Goal: Check status: Check status

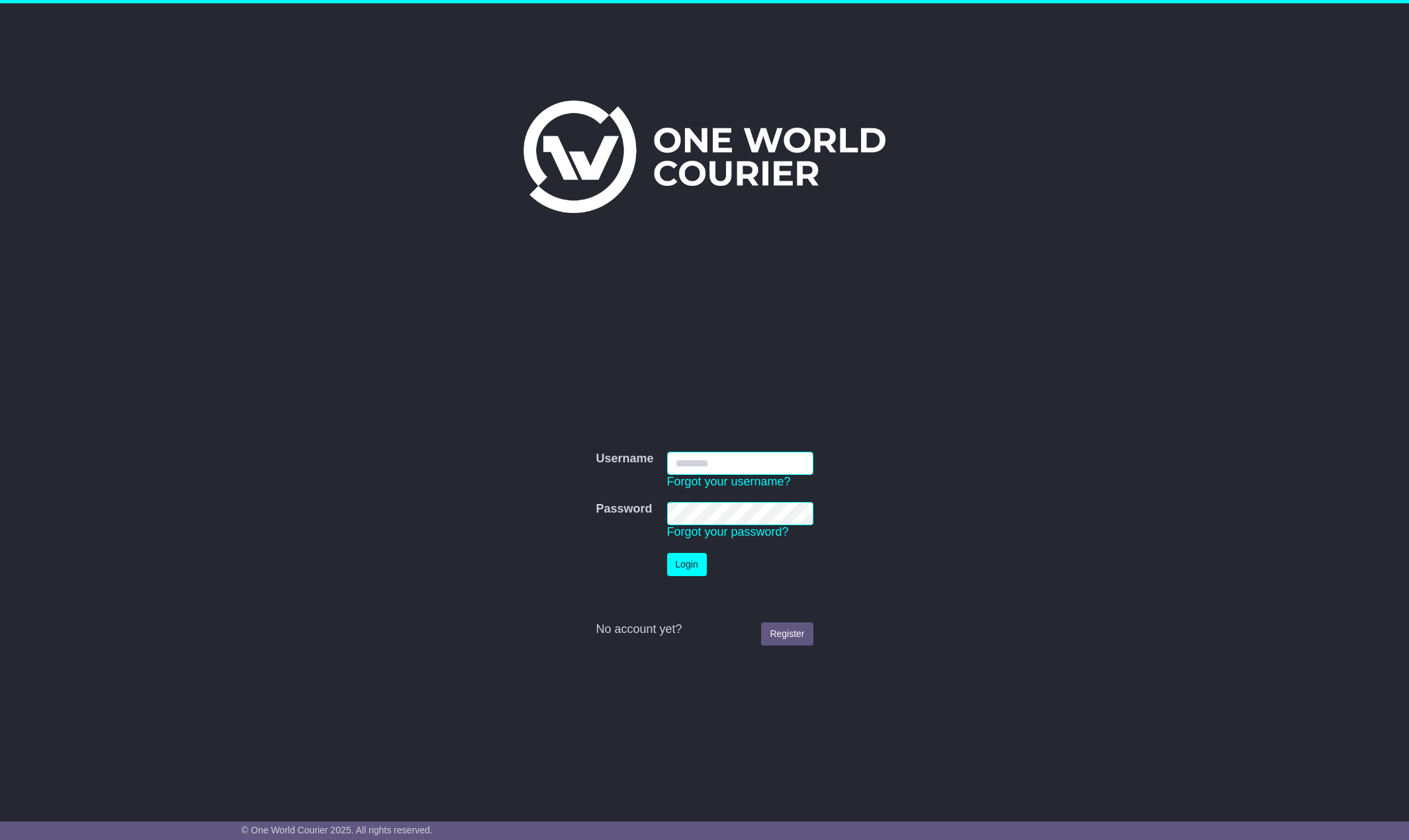
click at [724, 456] on input "Username" at bounding box center [740, 463] width 146 height 23
type input "******"
click at [676, 561] on button "Login" at bounding box center [686, 565] width 39 height 23
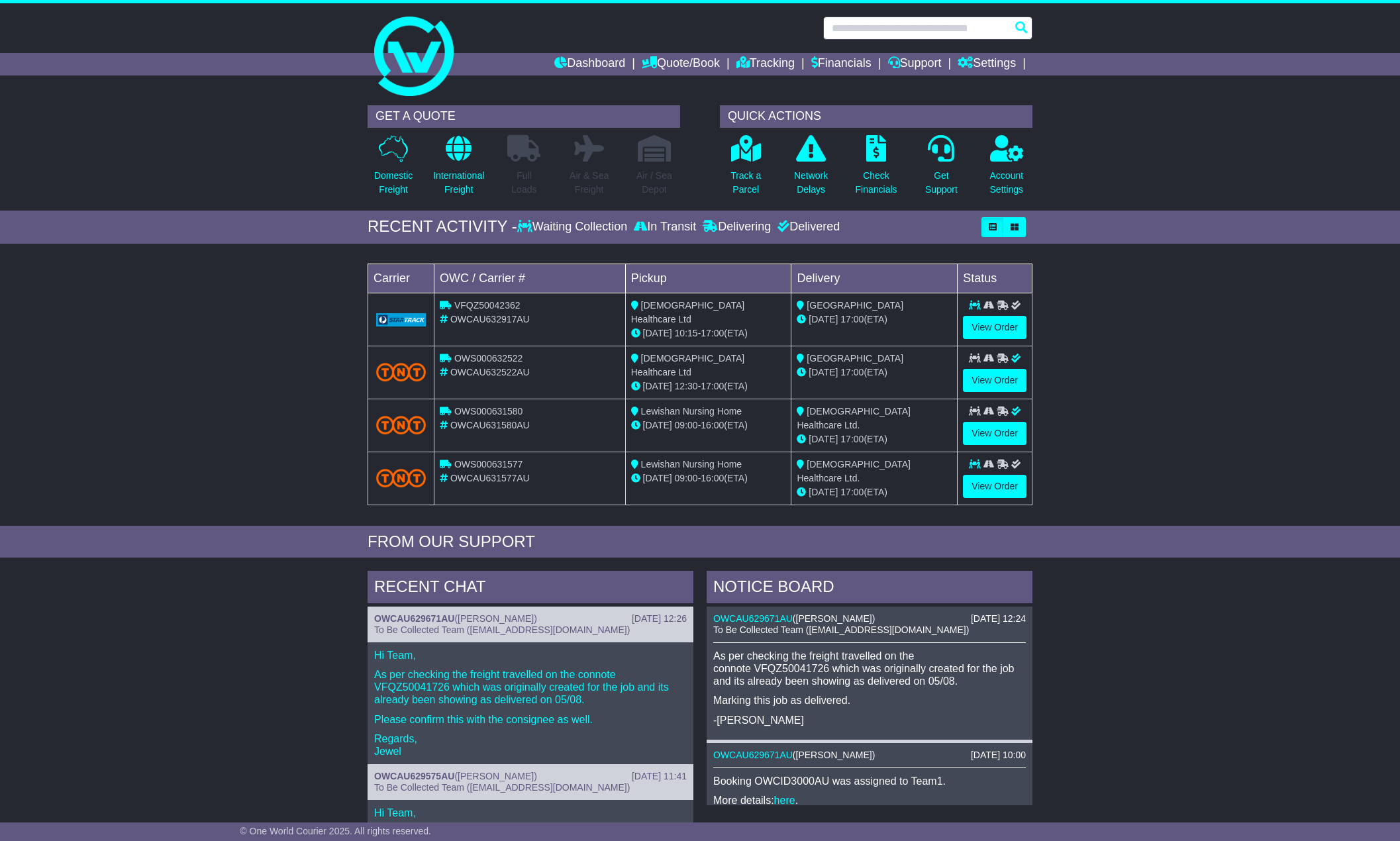
click at [882, 25] on input "text" at bounding box center [928, 28] width 209 height 23
paste input "**********"
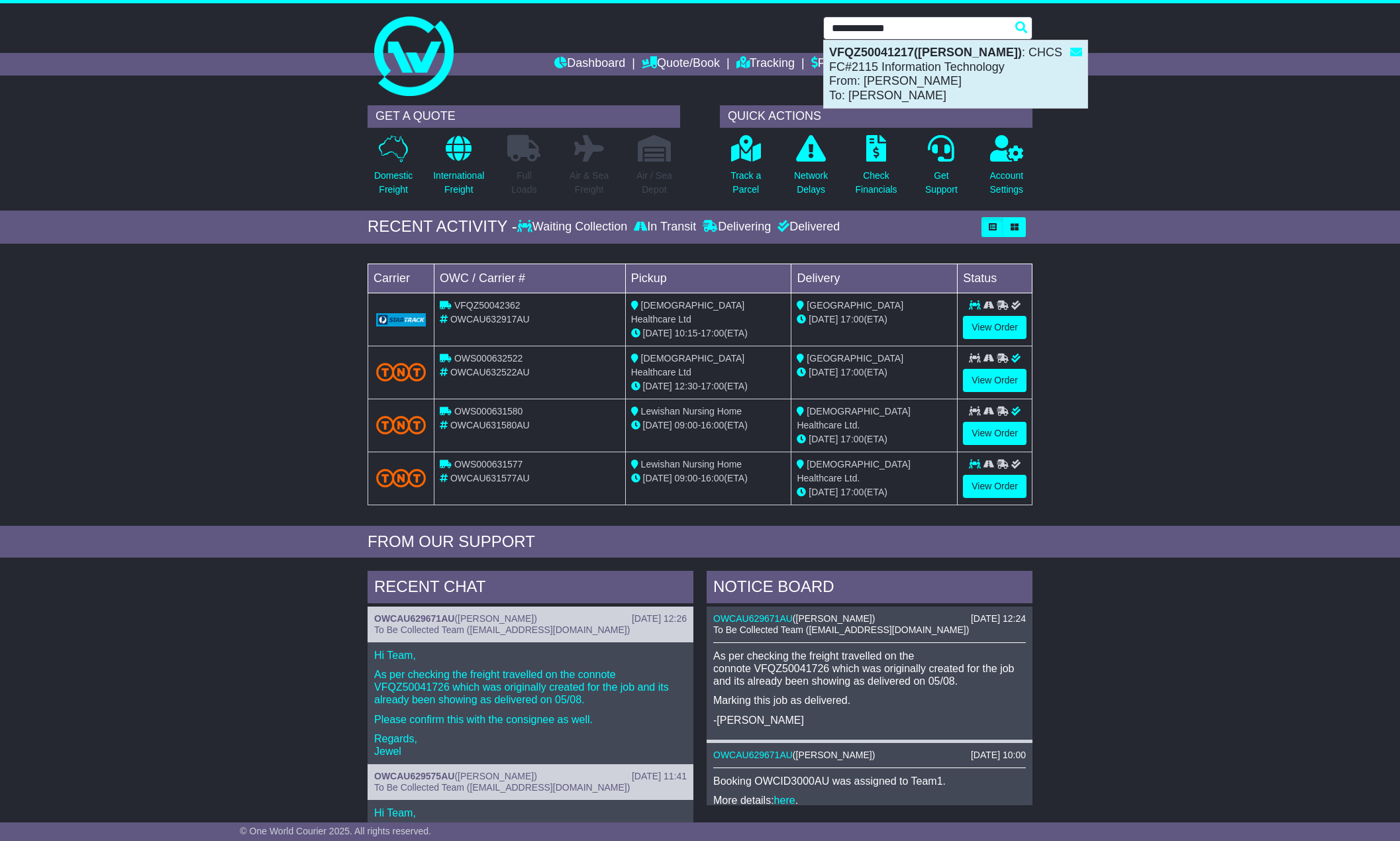
click at [879, 78] on div "VFQZ50041217(Abdullah Shaheen) : CHCS FC#2115 Information Technology From: Abdu…" at bounding box center [956, 74] width 264 height 68
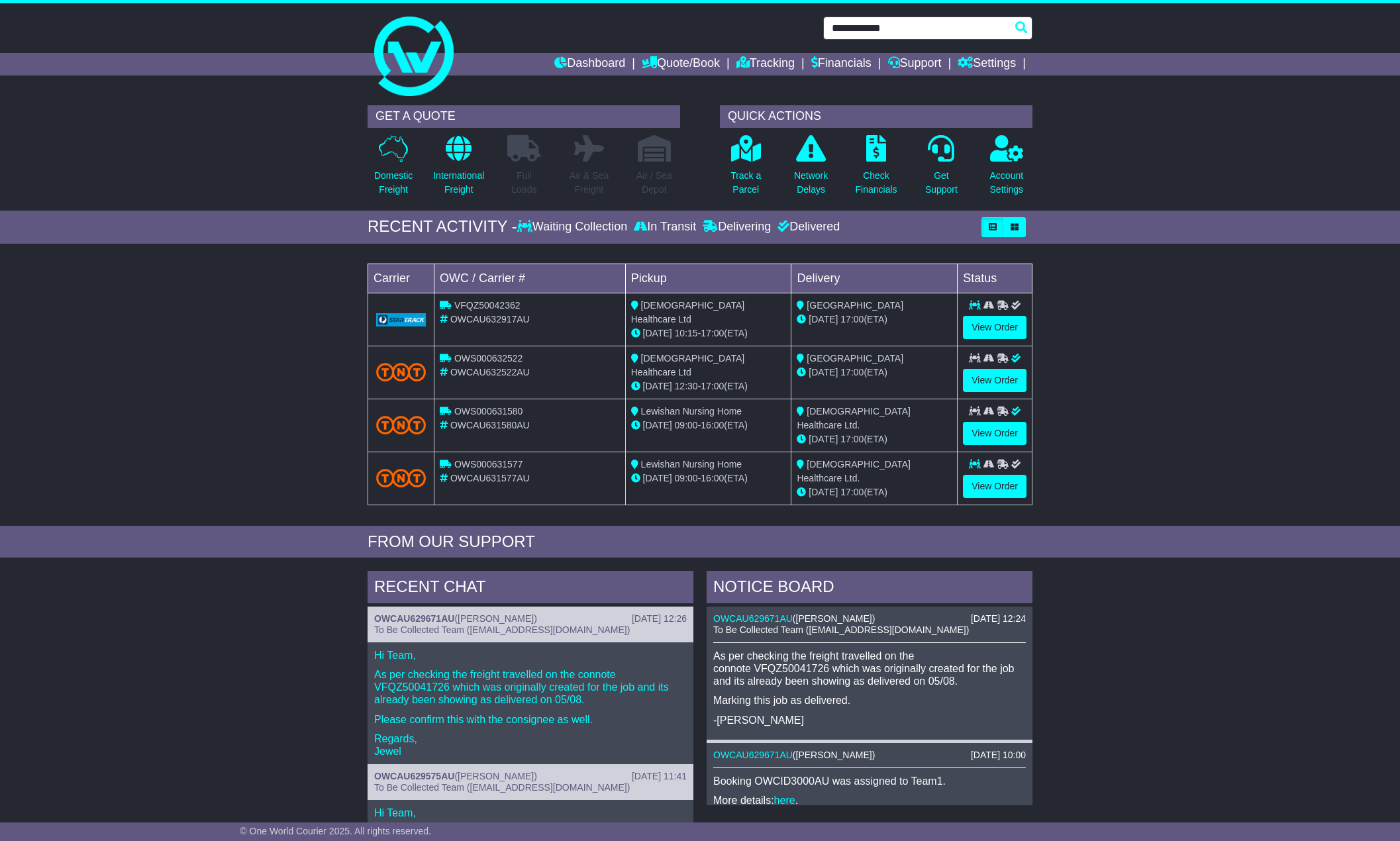
type input "**********"
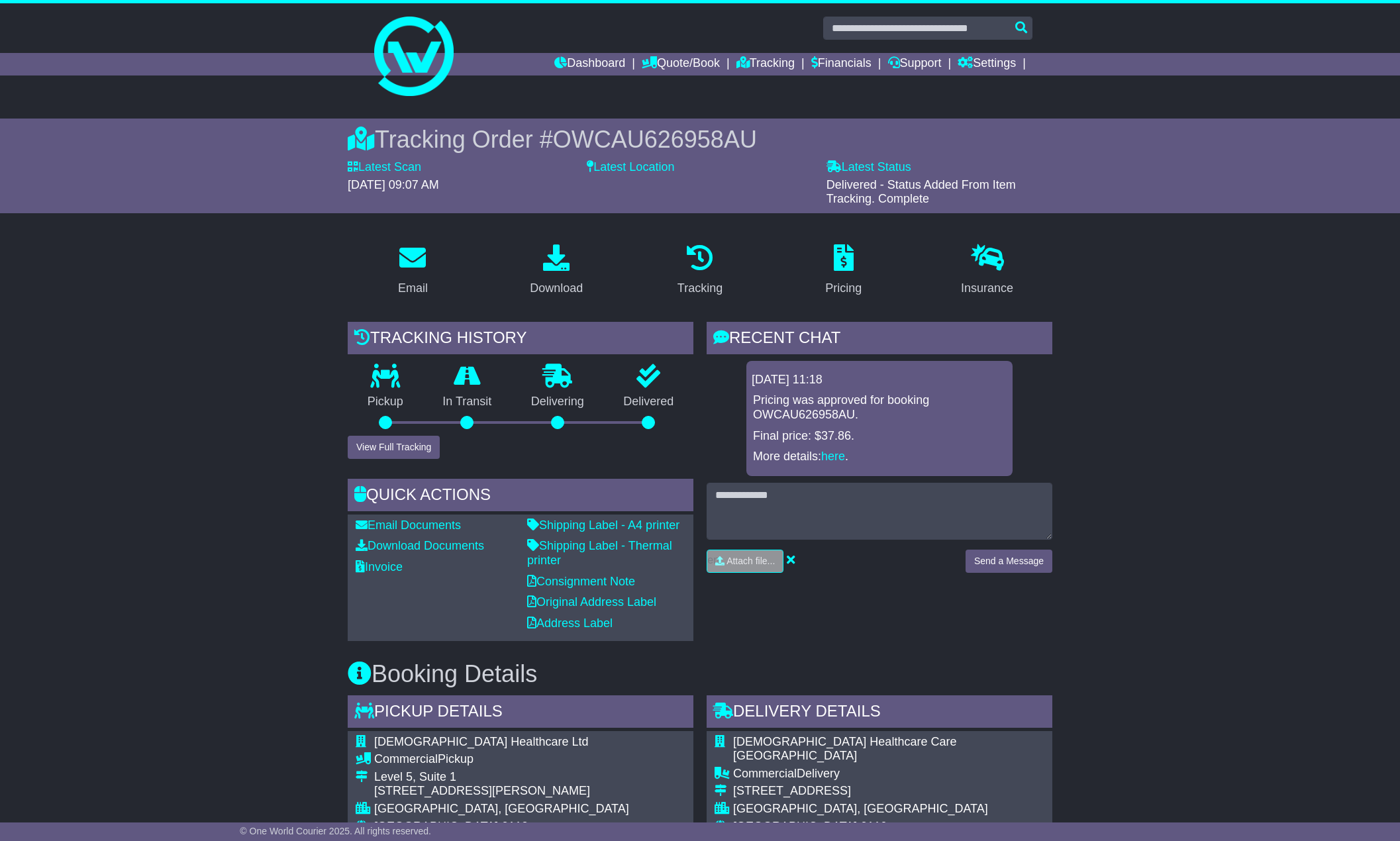
click at [412, 460] on div "Tracking history Pickup In Transit Problem Unknown Delivering Delivered View Fu…" at bounding box center [520, 481] width 359 height 319
click at [417, 446] on button "View Full Tracking" at bounding box center [394, 447] width 92 height 23
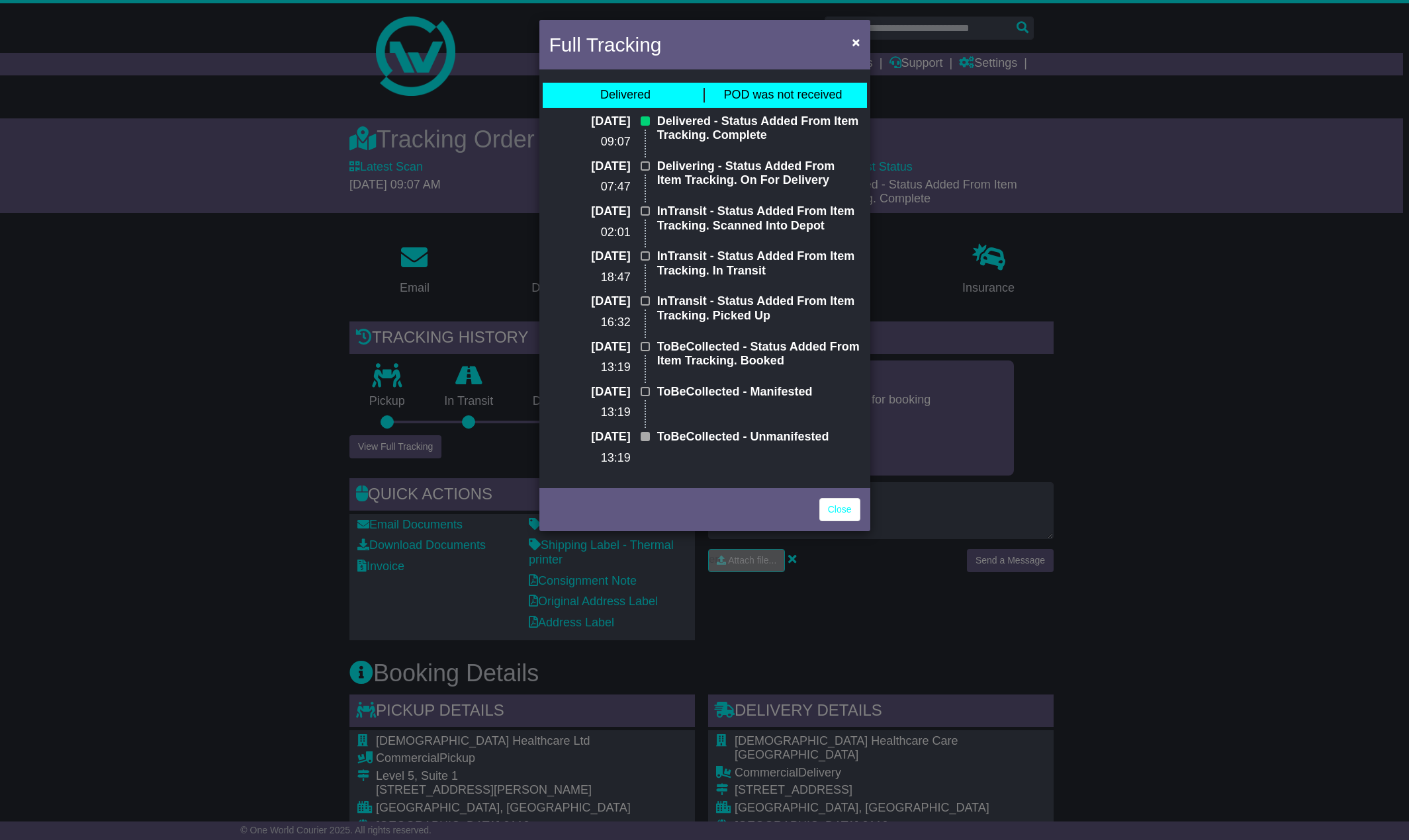
click at [1180, 539] on div "Full Tracking × Delivered POD was not received [DATE] 09:07 Delivered - Status …" at bounding box center [704, 420] width 1409 height 840
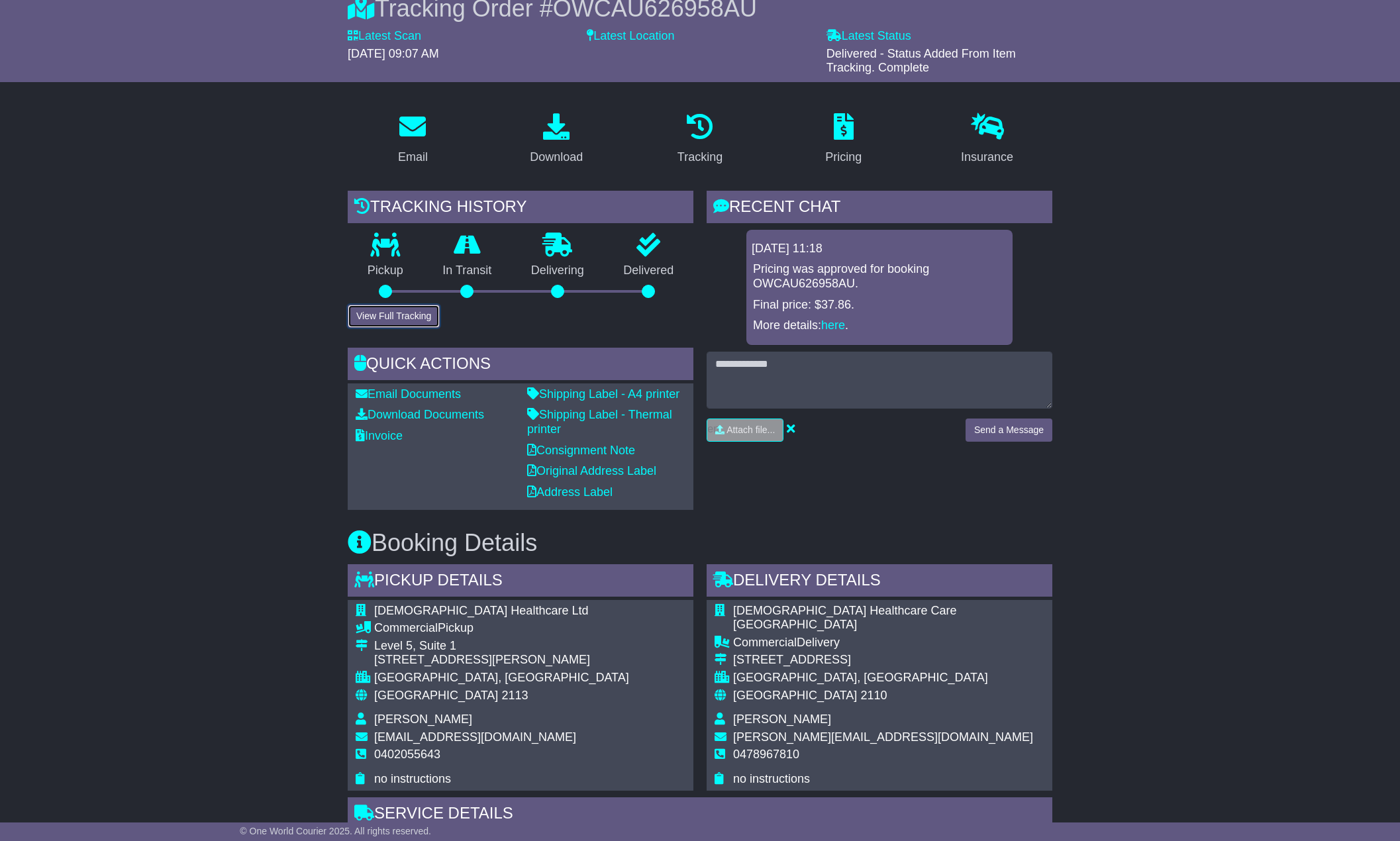
scroll to position [132, 0]
click at [428, 325] on button "View Full Tracking" at bounding box center [394, 314] width 92 height 23
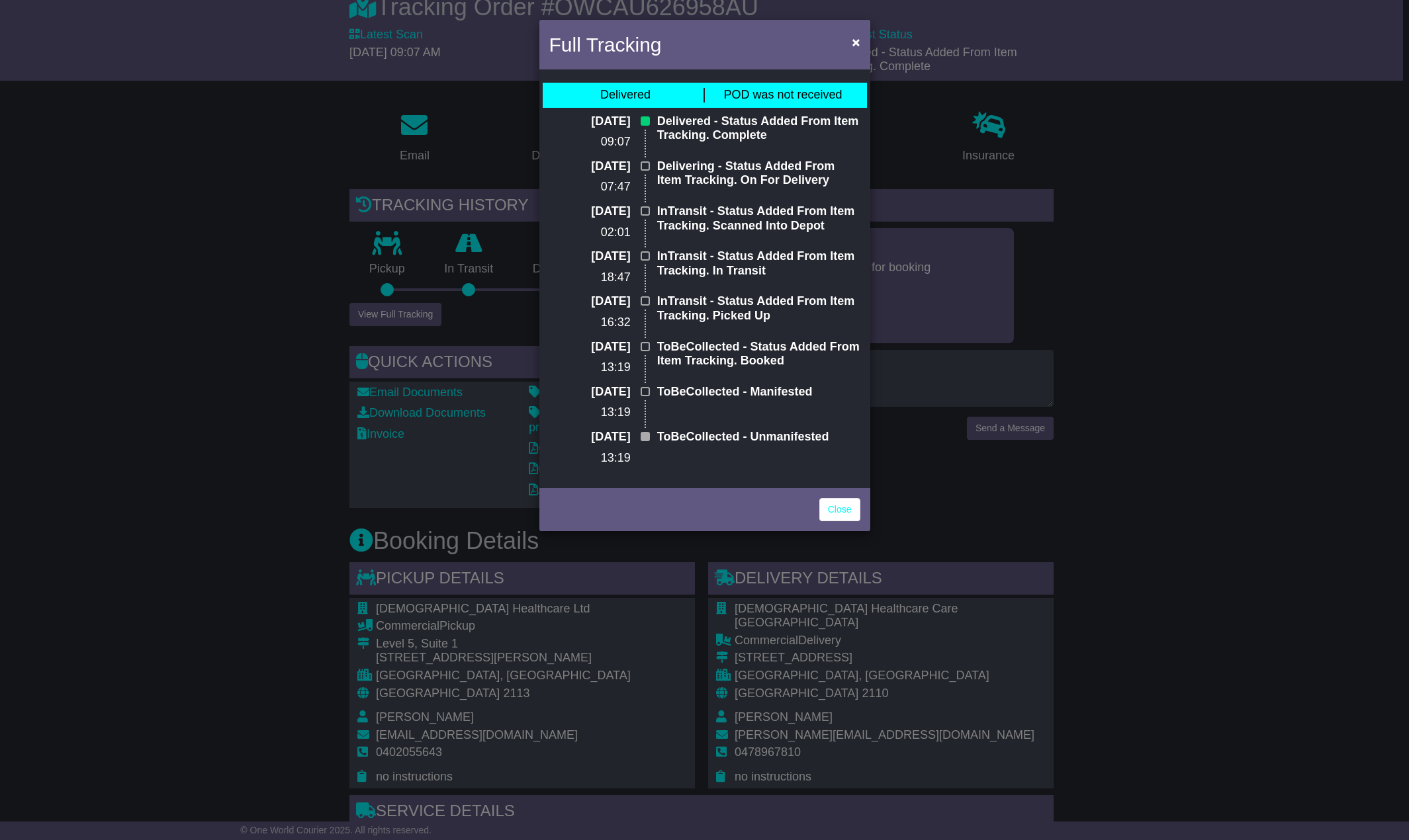
drag, startPoint x: 781, startPoint y: 149, endPoint x: 592, endPoint y: 104, distance: 194.3
click at [592, 104] on div "Delivered POD was not received [DATE] 09:07 Delivered - Status Added From Item …" at bounding box center [704, 279] width 331 height 412
click at [1305, 342] on div "Full Tracking × Delivered POD was not received [DATE] 09:07 Delivered - Status …" at bounding box center [704, 420] width 1409 height 840
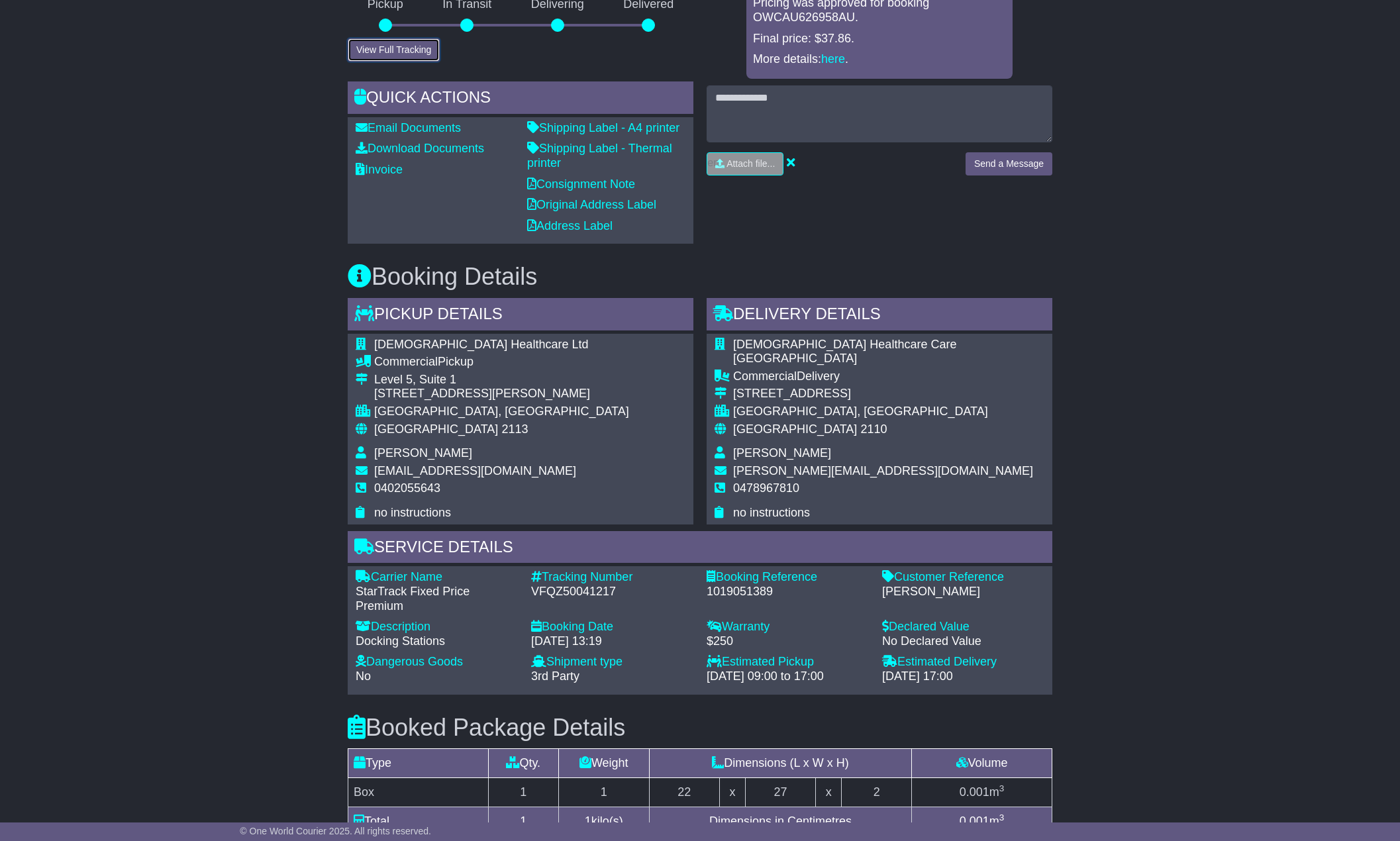
scroll to position [0, 0]
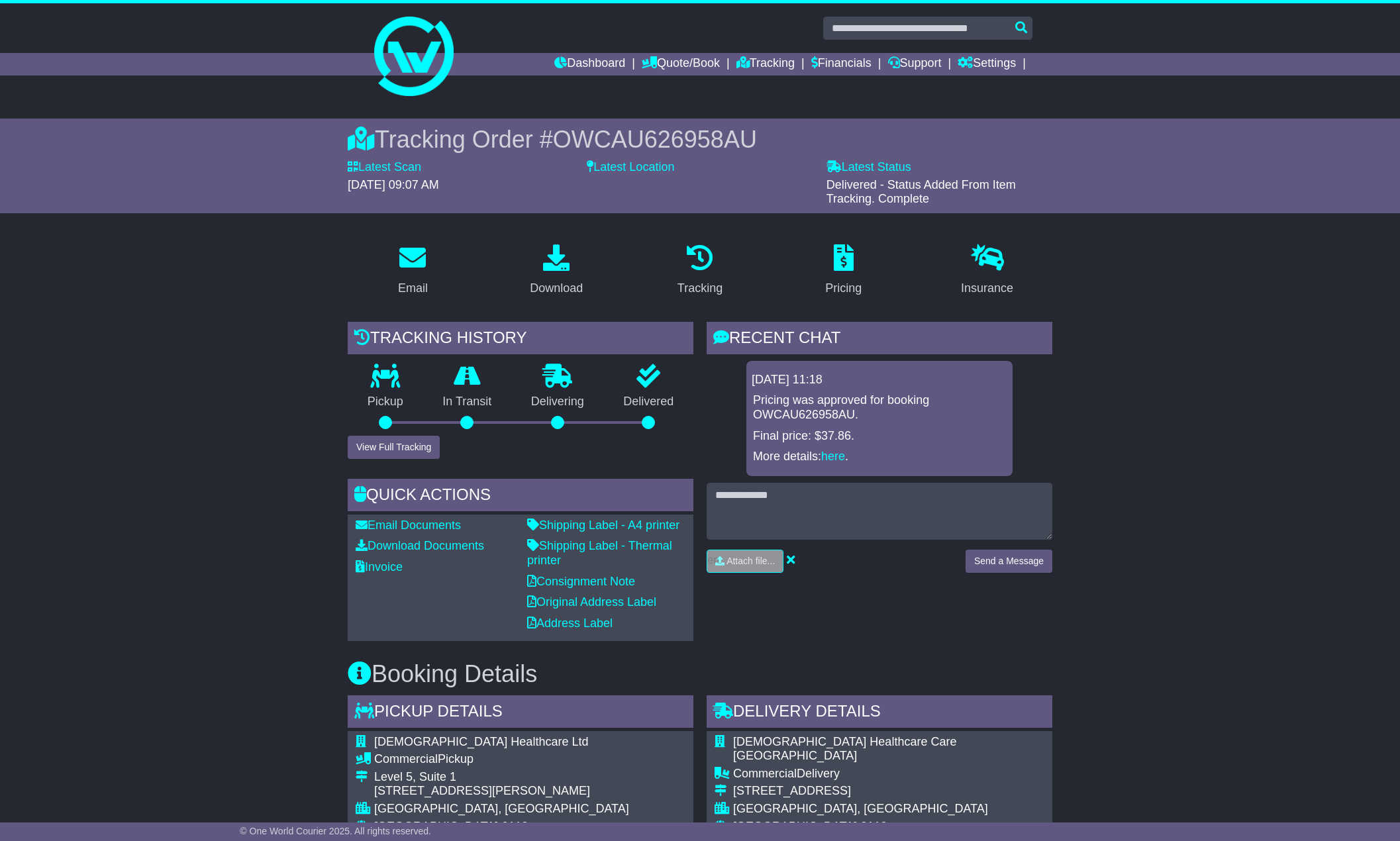
click at [685, 133] on span "OWCAU626958AU" at bounding box center [655, 139] width 204 height 27
click at [779, 142] on div "Tracking Order # OWCAU626958AU" at bounding box center [700, 139] width 704 height 29
drag, startPoint x: 786, startPoint y: 139, endPoint x: 386, endPoint y: 149, distance: 400.1
click at [386, 149] on div "Tracking Order # OWCAU626958AU" at bounding box center [700, 139] width 704 height 29
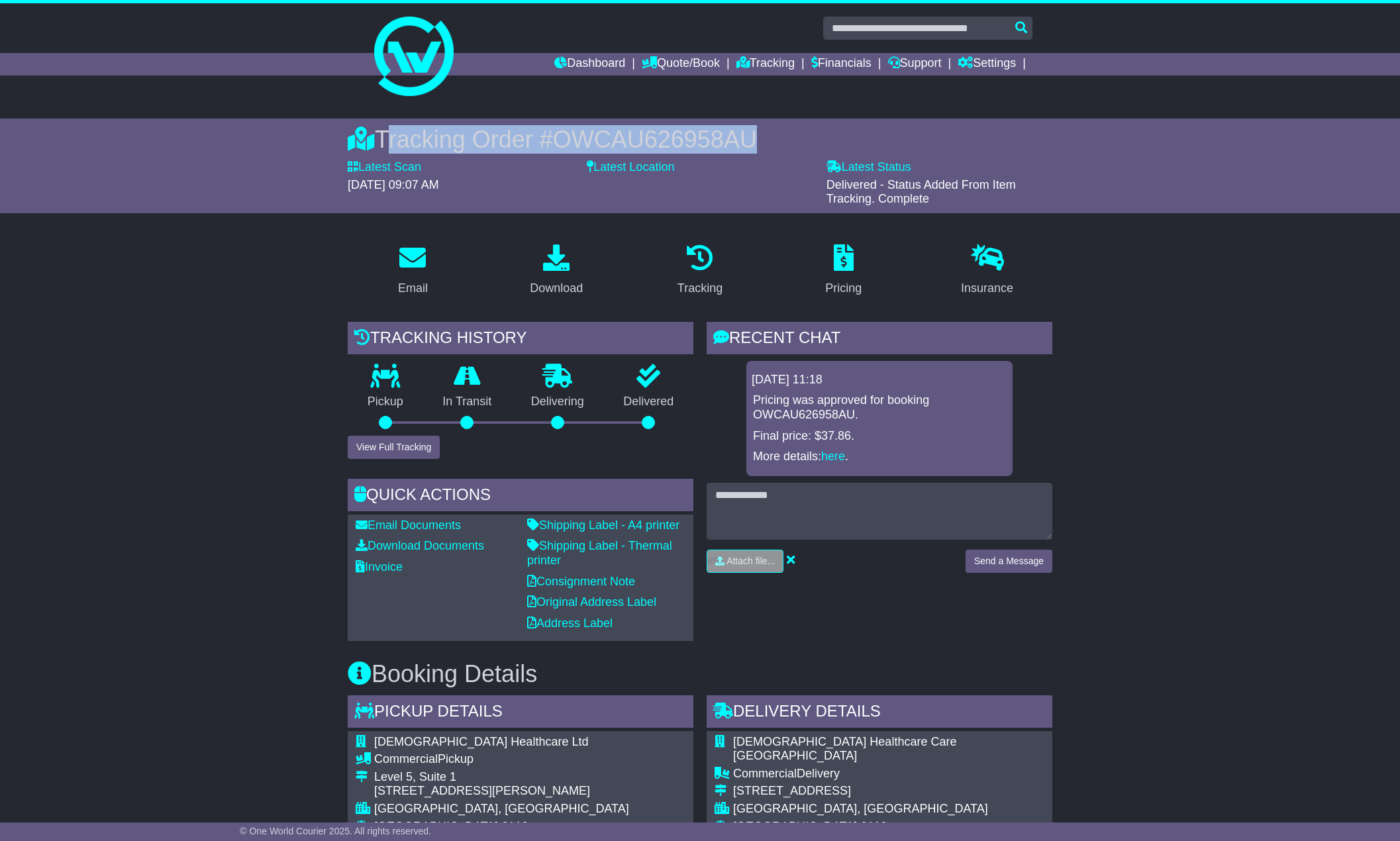
copy div "Tracking Order # OWCAU626958AU"
drag, startPoint x: 1149, startPoint y: 415, endPoint x: 1138, endPoint y: 413, distance: 11.2
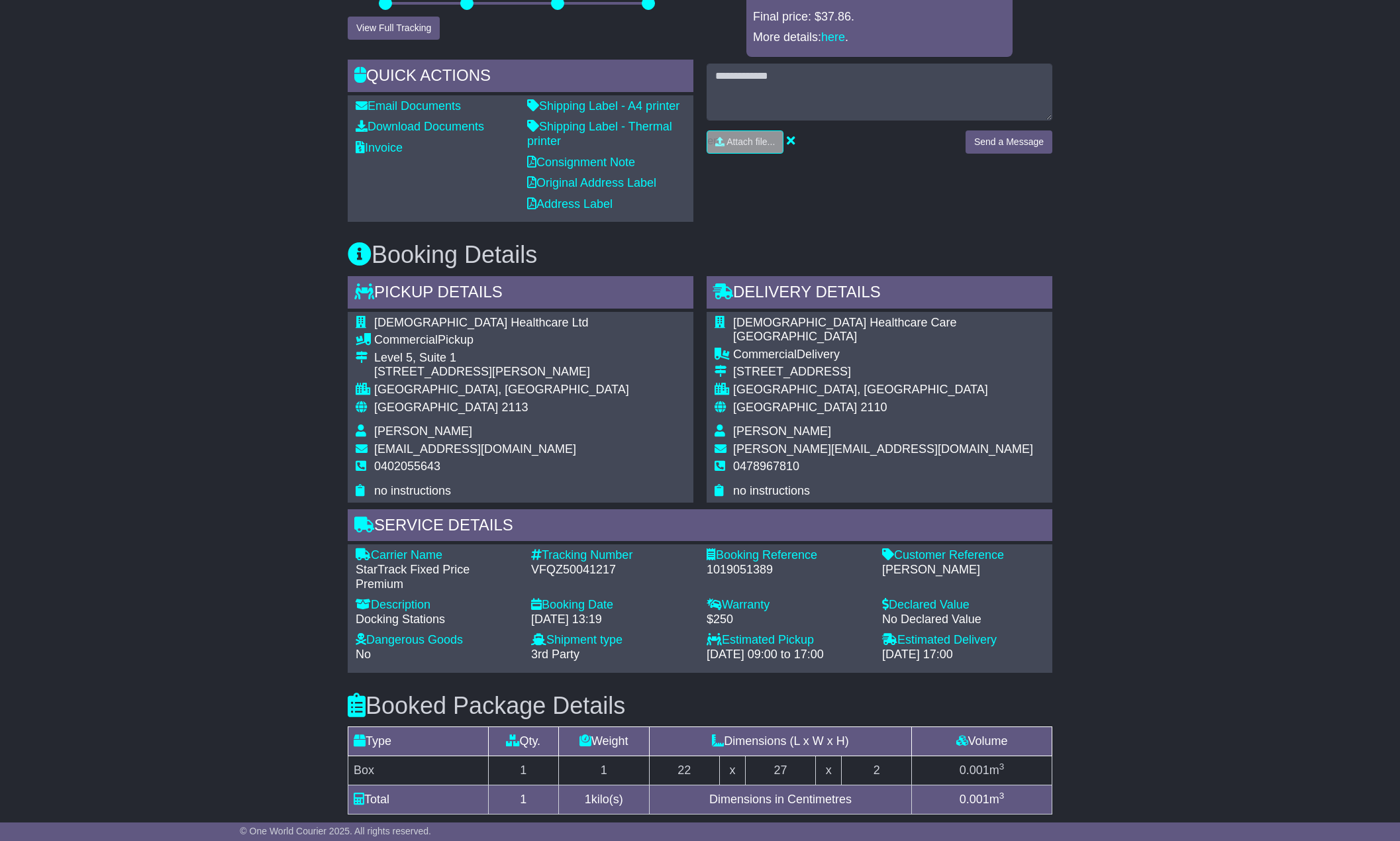
scroll to position [464, 0]
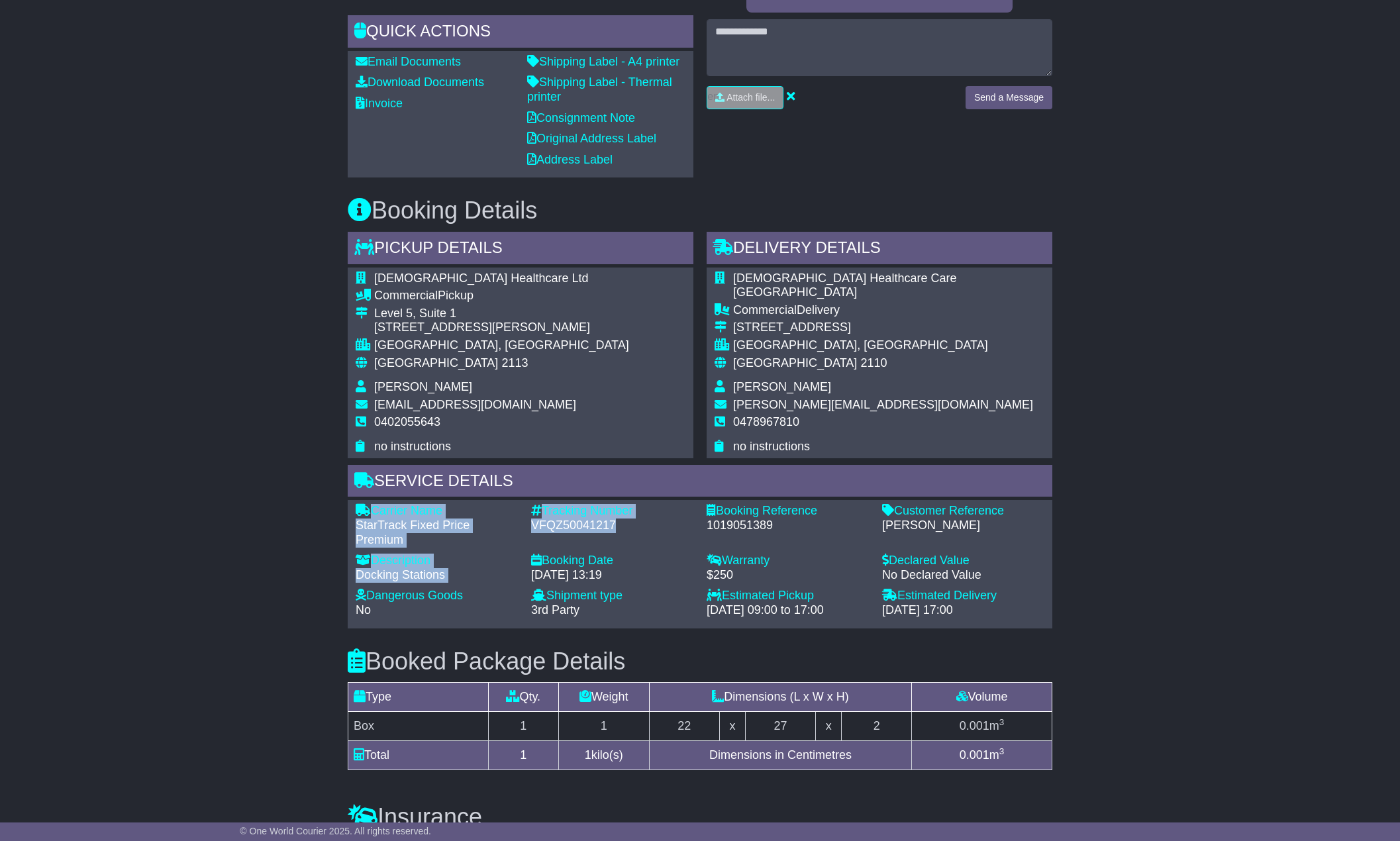
drag, startPoint x: 622, startPoint y: 527, endPoint x: 332, endPoint y: 516, distance: 290.2
click at [332, 516] on div "Email Download Tracking Pricing Insurance" at bounding box center [700, 465] width 1400 height 1392
click at [597, 515] on div "Tracking Number" at bounding box center [612, 511] width 163 height 15
drag, startPoint x: 814, startPoint y: 523, endPoint x: 353, endPoint y: 502, distance: 461.5
click at [346, 512] on div "Service Details Carrier Name - StarTrack Fixed Price Premium Description - Dock…" at bounding box center [700, 547] width 718 height 164
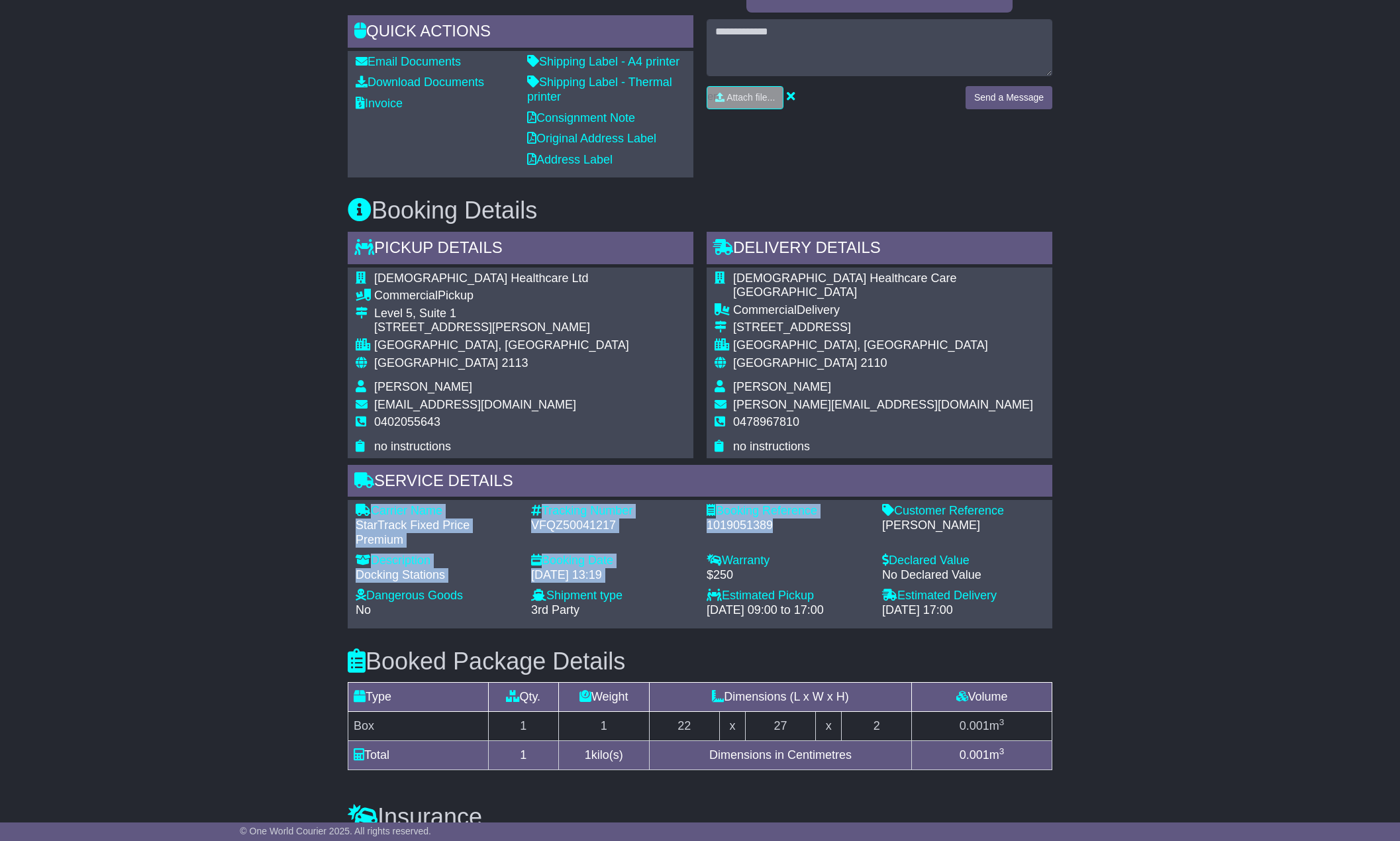
copy div "Carrier Name - StarTrack Fixed Price Premium Description - Docking Stations Tra…"
